Goal: Task Accomplishment & Management: Use online tool/utility

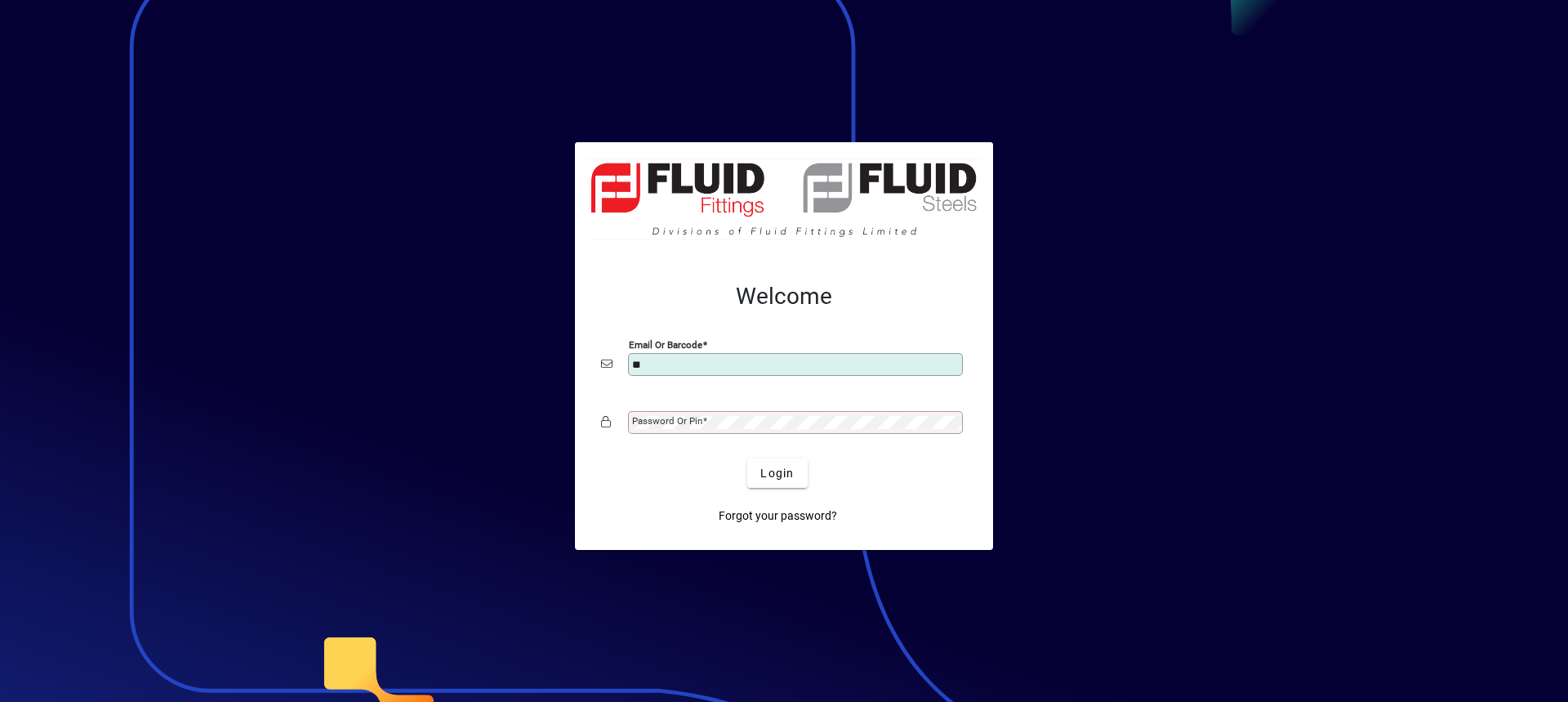
type input "**********"
click at [747, 459] on button "Login" at bounding box center [776, 473] width 60 height 29
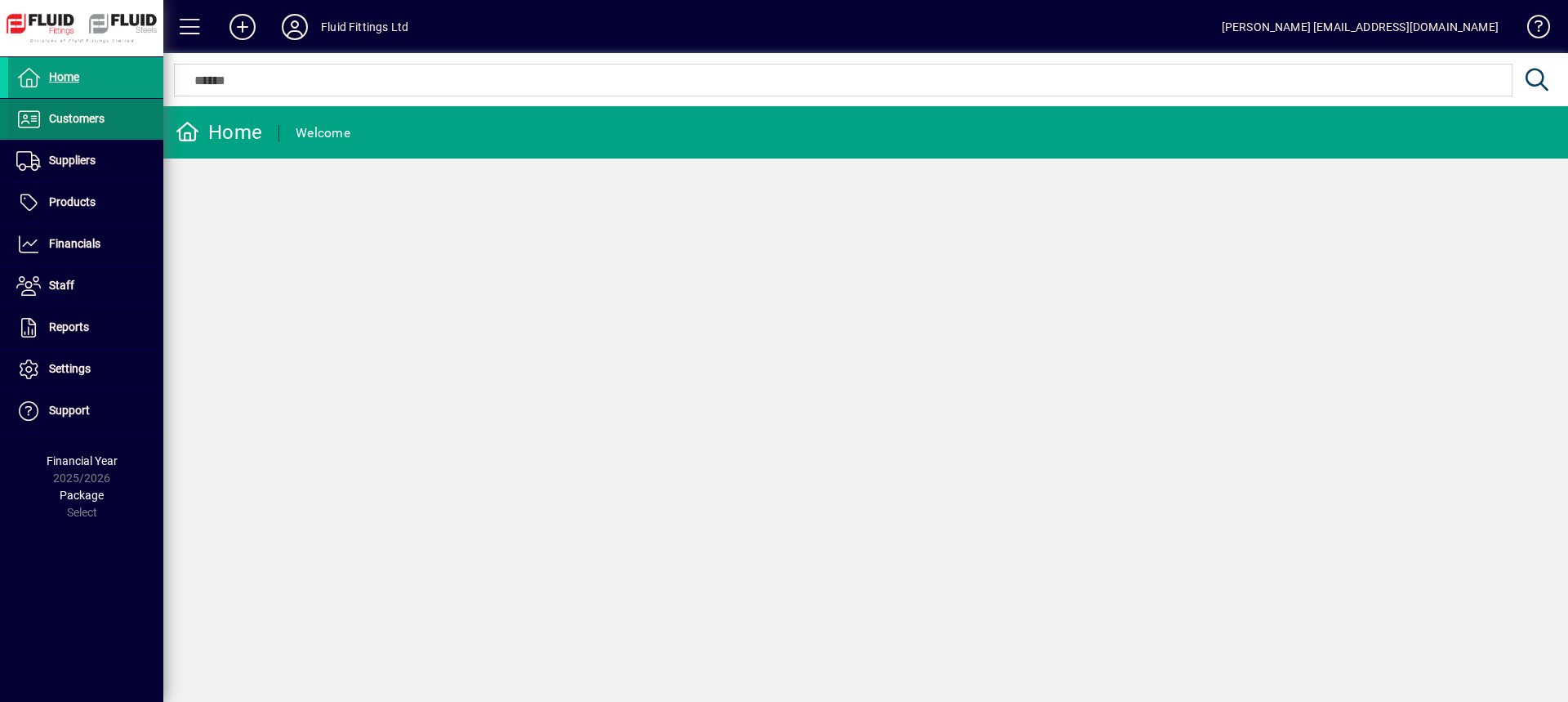
click at [78, 117] on span "Customers" at bounding box center [77, 118] width 56 height 13
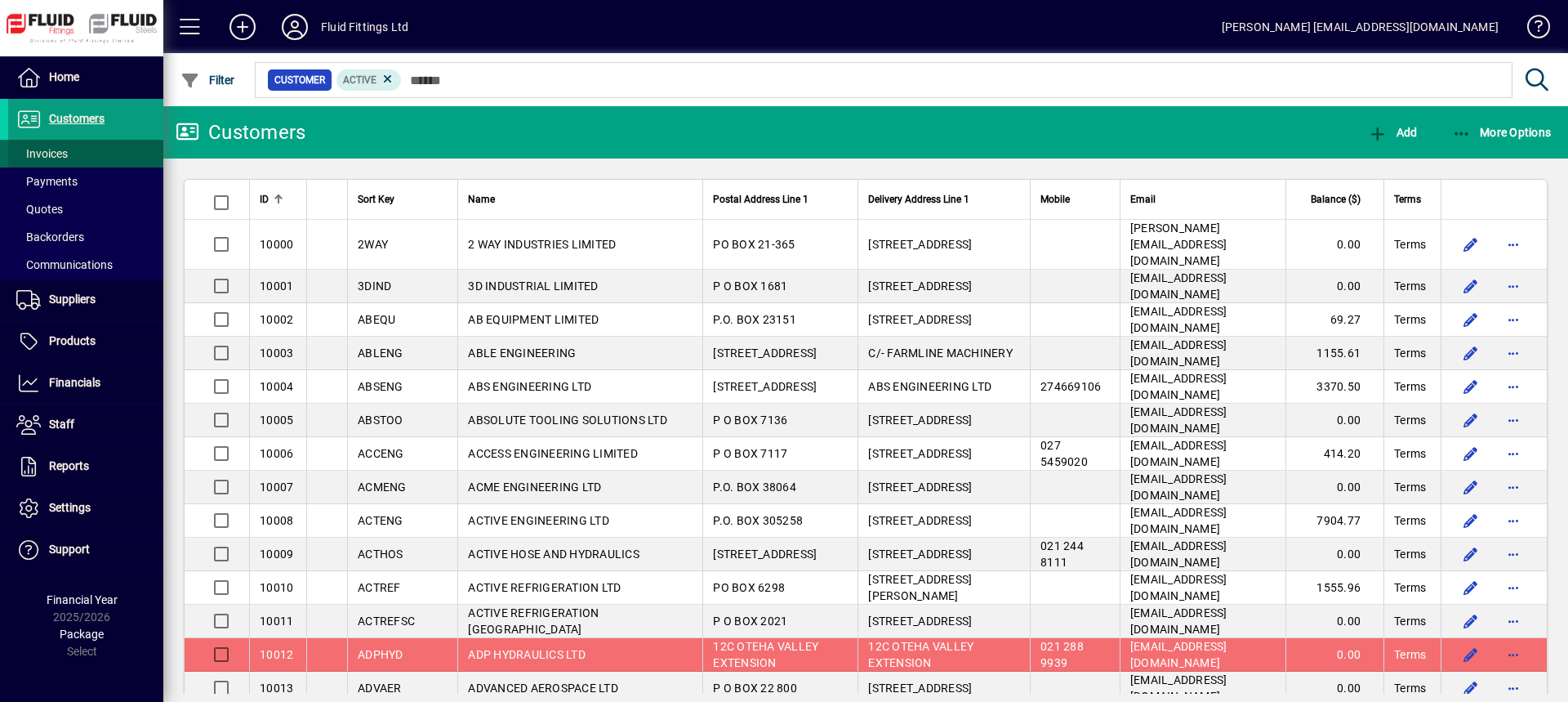
click at [61, 157] on span "Invoices" at bounding box center [42, 153] width 51 height 13
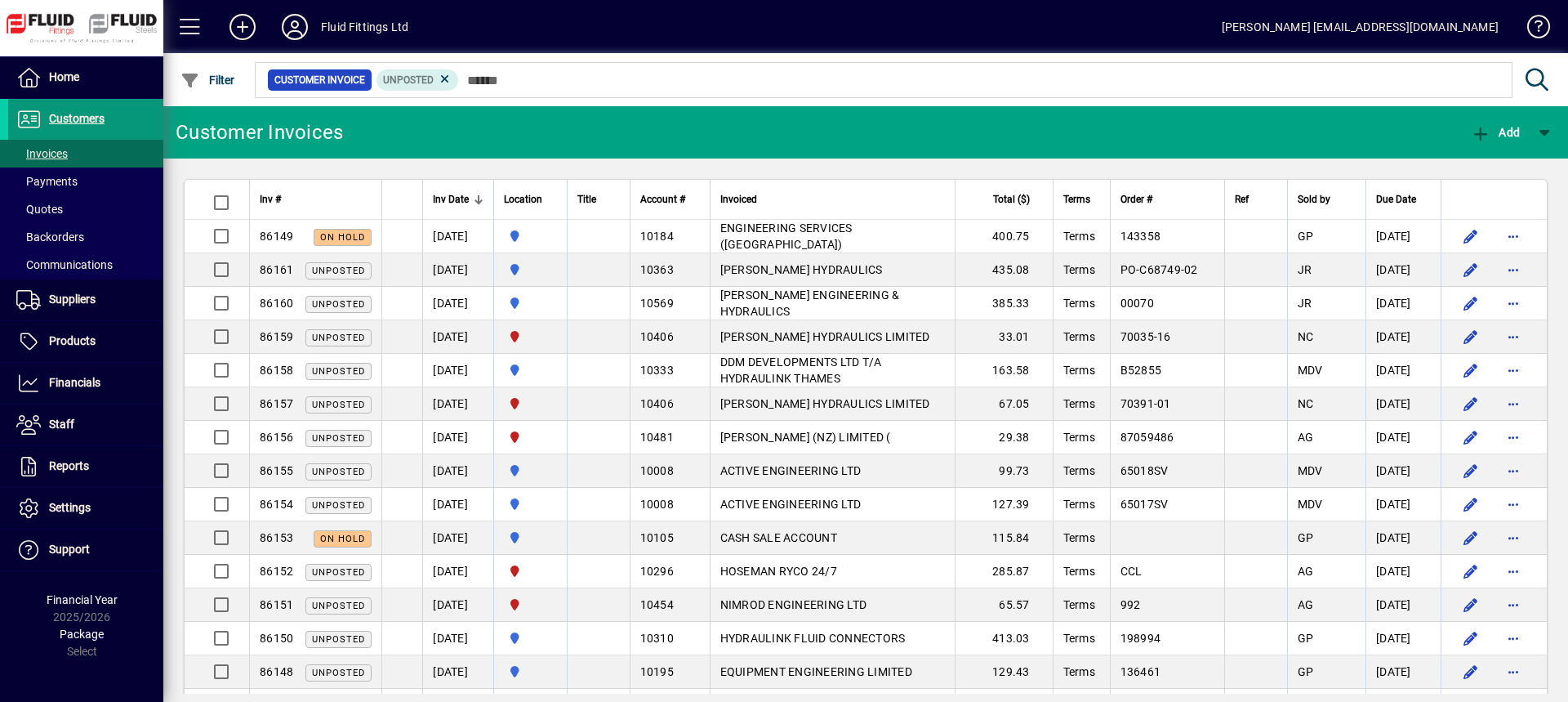
click at [82, 105] on span at bounding box center [86, 118] width 155 height 39
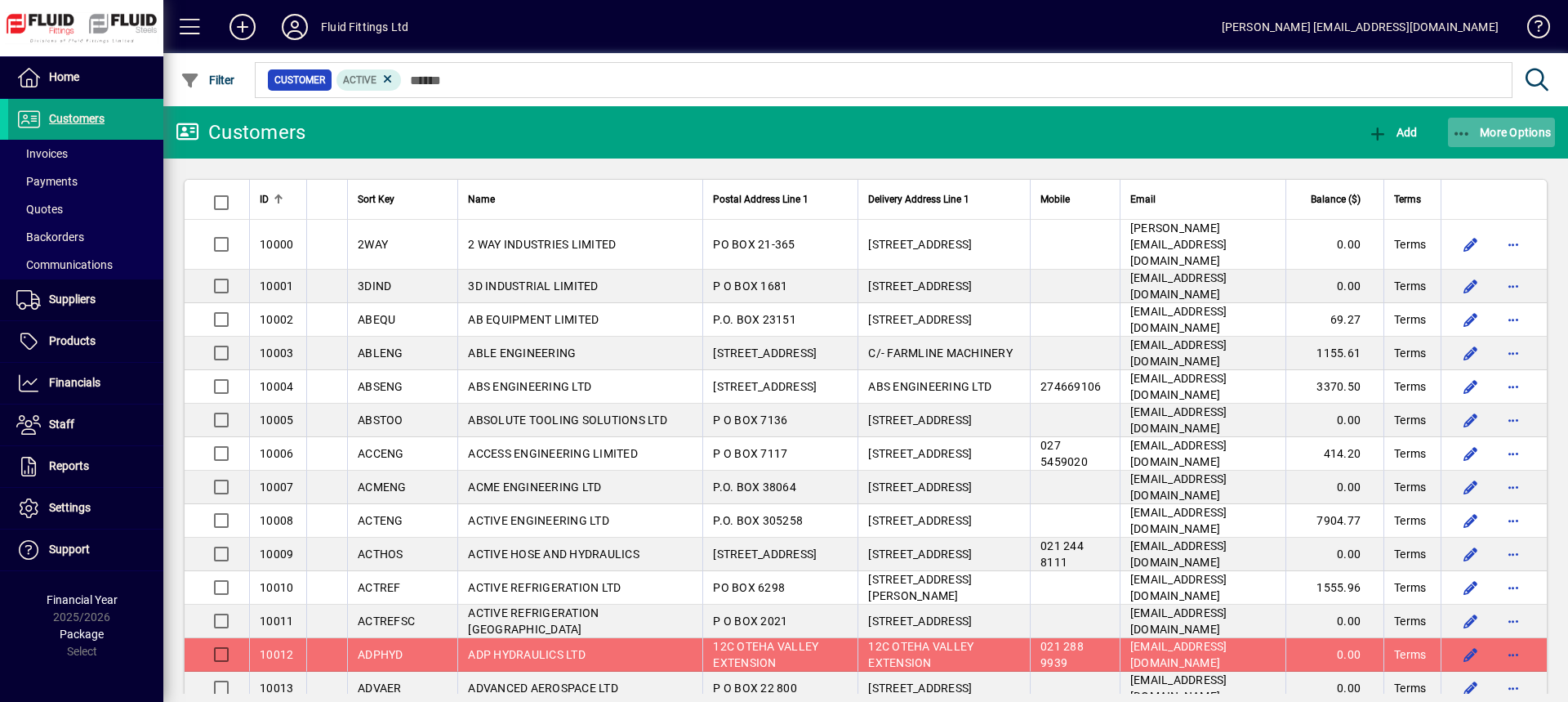
click at [1512, 135] on span "More Options" at bounding box center [1502, 133] width 99 height 13
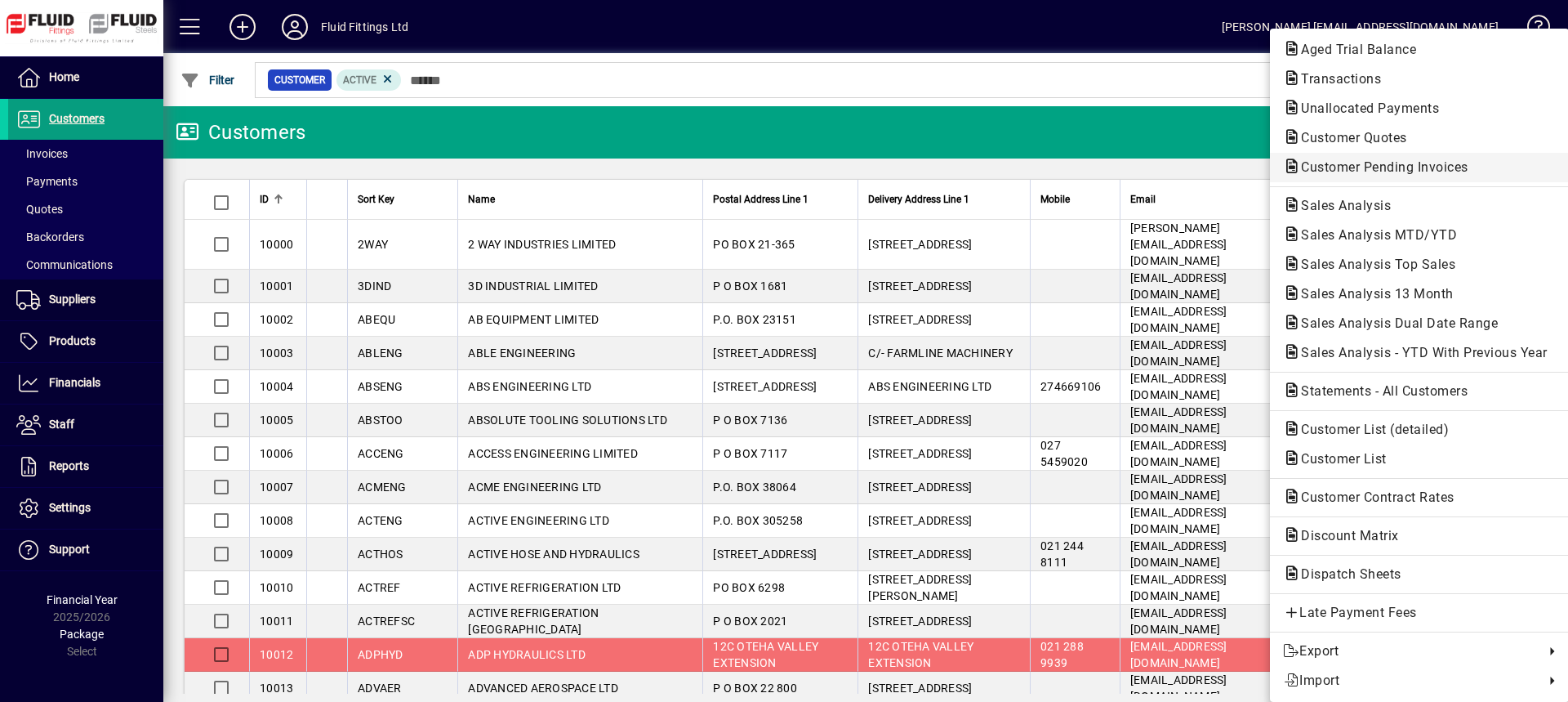
click at [1339, 173] on span "Customer Pending Invoices" at bounding box center [1380, 167] width 193 height 15
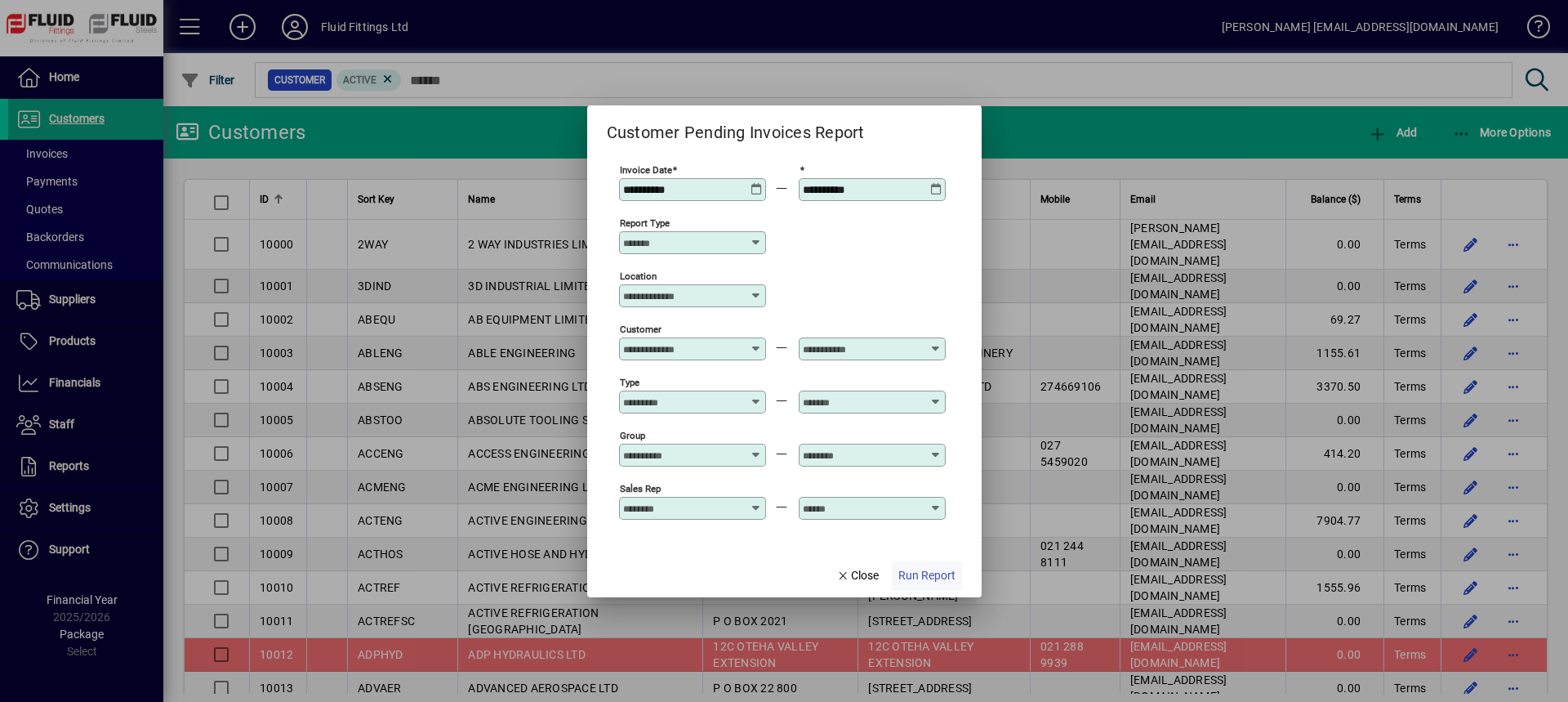
click at [934, 573] on span "Run Report" at bounding box center [927, 576] width 57 height 17
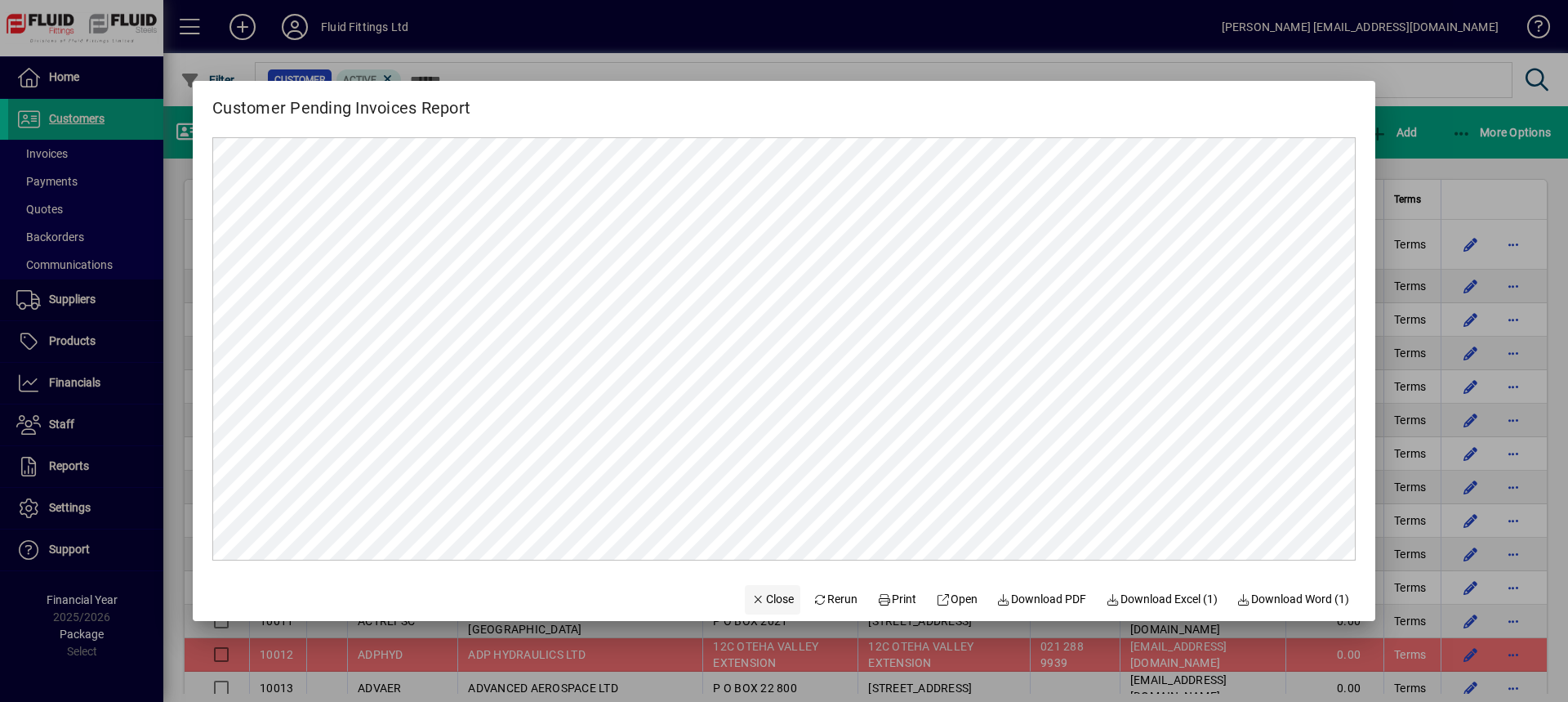
click at [776, 592] on span "Close" at bounding box center [773, 600] width 43 height 17
